Goal: Check status: Check status

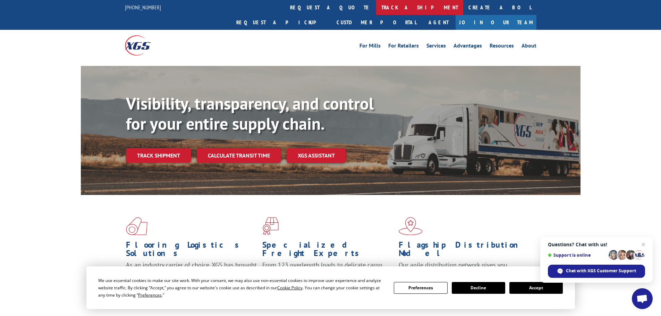
click at [376, 9] on link "track a shipment" at bounding box center [419, 7] width 87 height 15
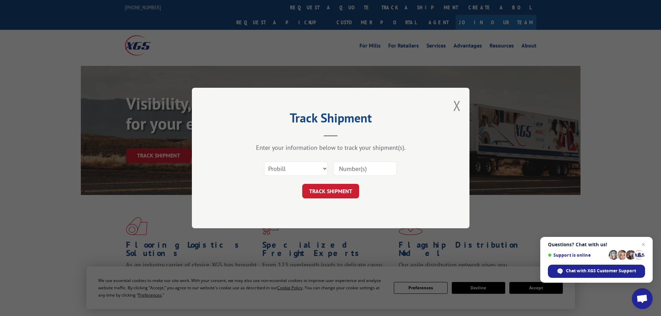
click at [381, 165] on input at bounding box center [365, 168] width 64 height 15
click at [319, 168] on select "Select category... Probill BOL PO" at bounding box center [296, 168] width 64 height 15
click at [367, 164] on input at bounding box center [365, 168] width 64 height 15
paste input "15340375"
type input "15340375"
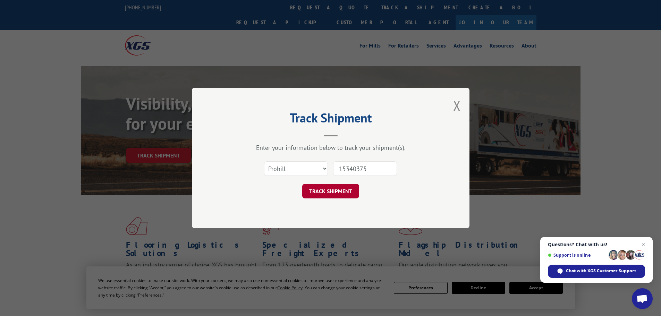
click at [338, 188] on button "TRACK SHIPMENT" at bounding box center [330, 191] width 57 height 15
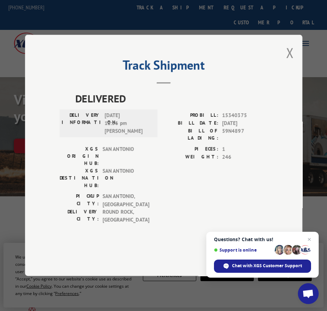
drag, startPoint x: 291, startPoint y: 75, endPoint x: 285, endPoint y: 77, distance: 7.2
click at [291, 62] on button "Close modal" at bounding box center [290, 52] width 8 height 18
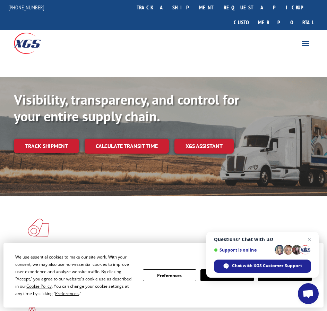
click at [48, 138] on link "Track shipment" at bounding box center [46, 145] width 65 height 15
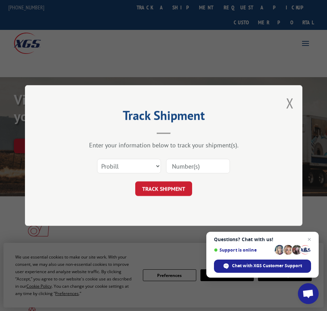
drag, startPoint x: 197, startPoint y: 168, endPoint x: 193, endPoint y: 171, distance: 5.0
click at [196, 168] on input at bounding box center [198, 166] width 64 height 15
paste input "15340379"
type input "15340379"
click at [174, 186] on button "TRACK SHIPMENT" at bounding box center [163, 188] width 57 height 15
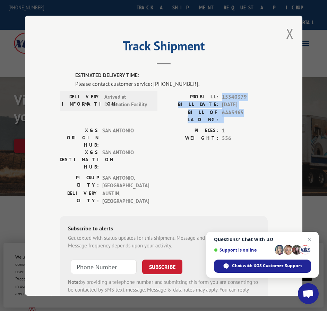
drag, startPoint x: 220, startPoint y: 92, endPoint x: 244, endPoint y: 108, distance: 28.8
click at [244, 108] on div "ESTIMATED DELIVERY TIME: Please contact customer service: [PHONE_NUMBER]. DELIV…" at bounding box center [164, 191] width 208 height 238
click at [246, 114] on span "6AA5465" at bounding box center [245, 115] width 46 height 15
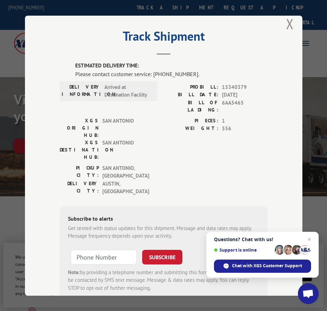
scroll to position [15, 0]
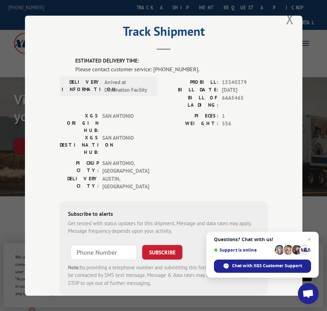
click at [286, 18] on button "Close modal" at bounding box center [290, 19] width 8 height 18
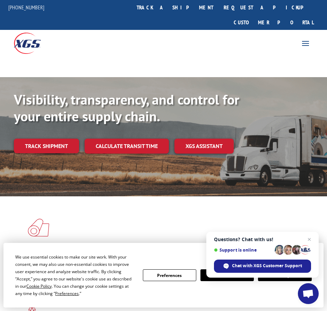
click at [301, 37] on div "For Mills For Retailers Services Advantages Resources About For Mills For Retai…" at bounding box center [305, 42] width 15 height 11
drag, startPoint x: 43, startPoint y: 133, endPoint x: 62, endPoint y: 143, distance: 21.1
click at [43, 138] on link "Track shipment" at bounding box center [46, 145] width 65 height 15
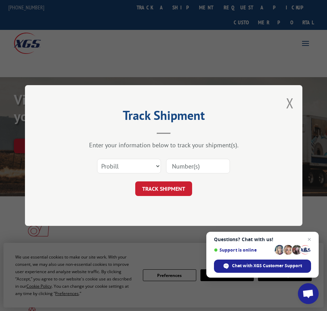
click at [213, 171] on input at bounding box center [198, 166] width 64 height 15
paste input "15472356"
type input "15472356"
click at [162, 193] on button "TRACK SHIPMENT" at bounding box center [163, 188] width 57 height 15
